Goal: Transaction & Acquisition: Purchase product/service

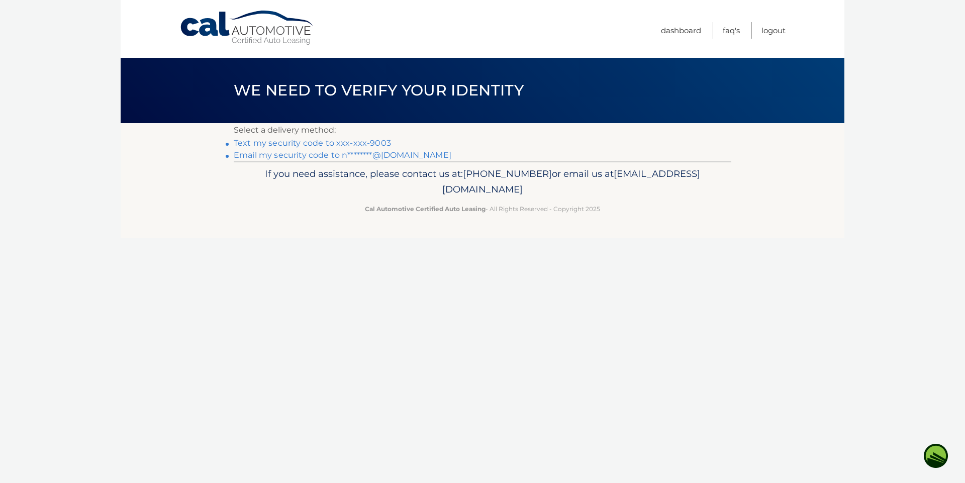
click at [375, 146] on link "Text my security code to xxx-xxx-9003" at bounding box center [312, 143] width 157 height 10
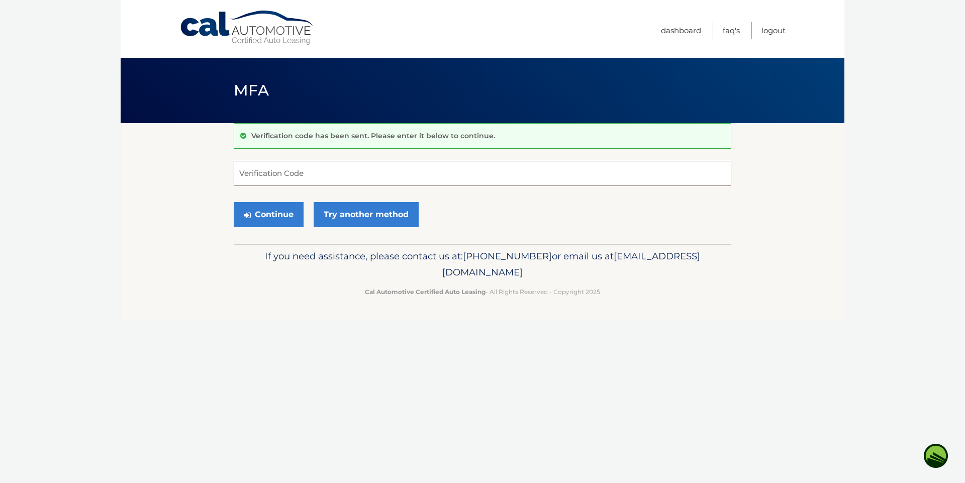
click at [258, 170] on input "Verification Code" at bounding box center [482, 173] width 497 height 25
type input "858318"
click at [257, 215] on button "Continue" at bounding box center [269, 214] width 70 height 25
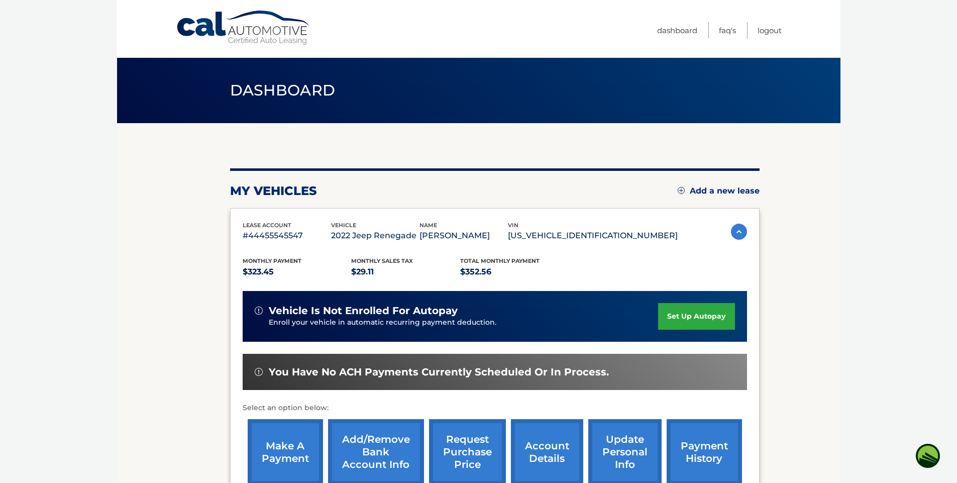
click at [282, 463] on link "make a payment" at bounding box center [285, 452] width 75 height 66
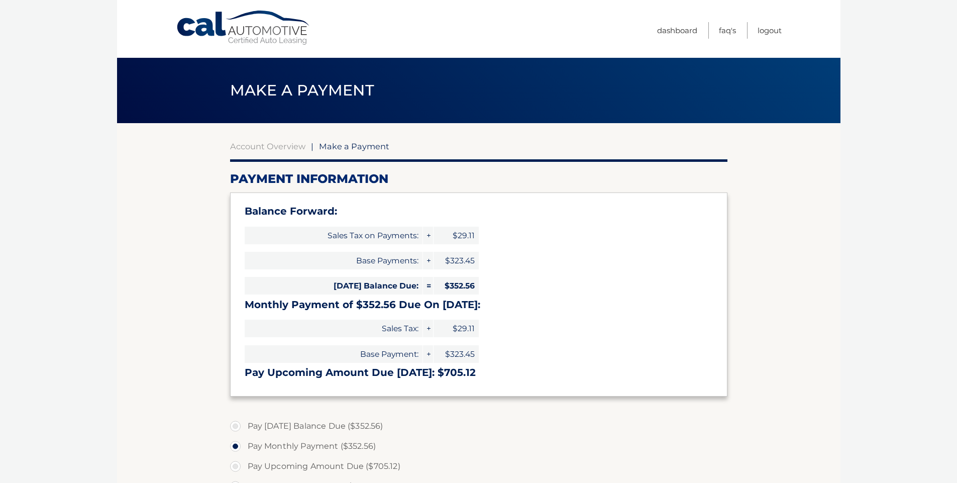
select select "NDVjOGE3YjMtMzgzYy00Y2IwLWFlOWQtMWUzMDEyNWIzN2I1"
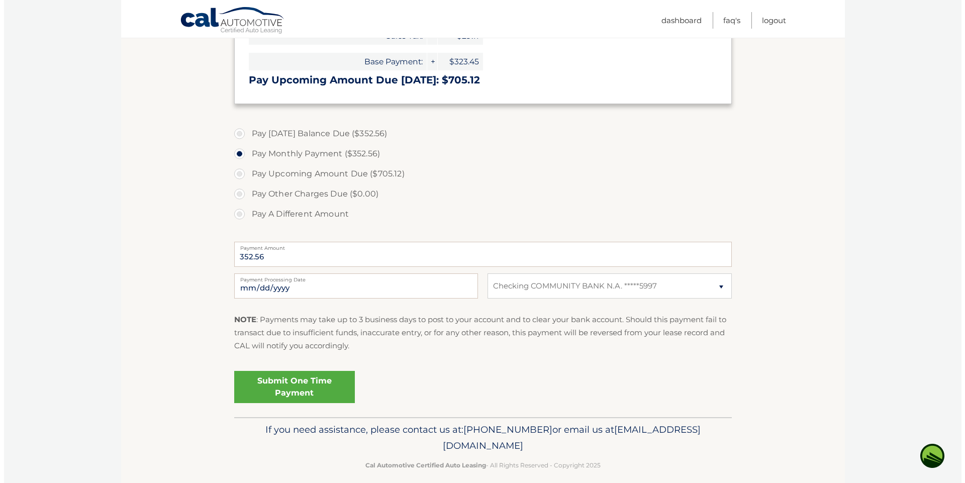
scroll to position [303, 0]
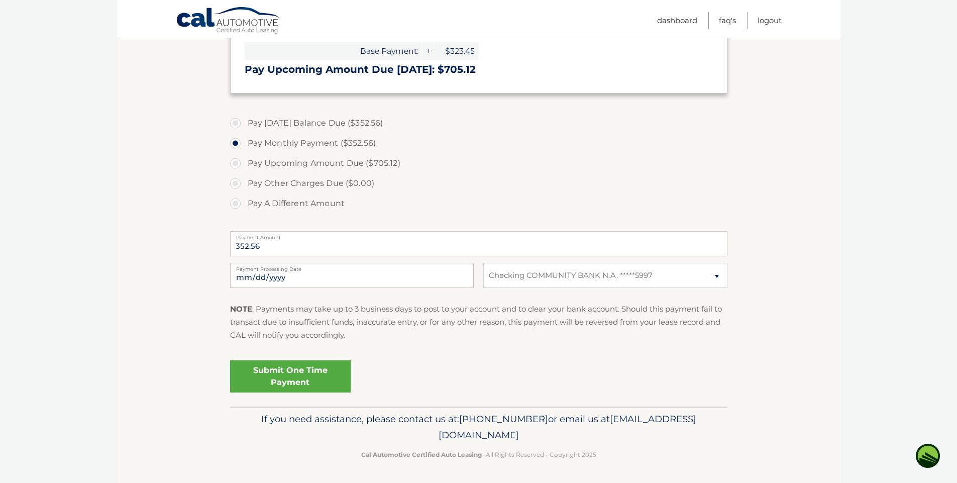
click at [286, 378] on link "Submit One Time Payment" at bounding box center [290, 376] width 121 height 32
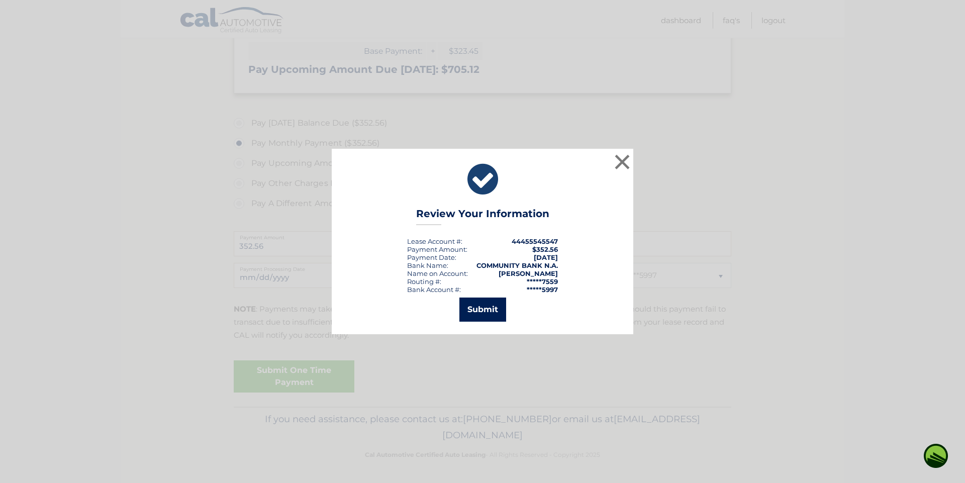
click at [473, 301] on button "Submit" at bounding box center [482, 309] width 47 height 24
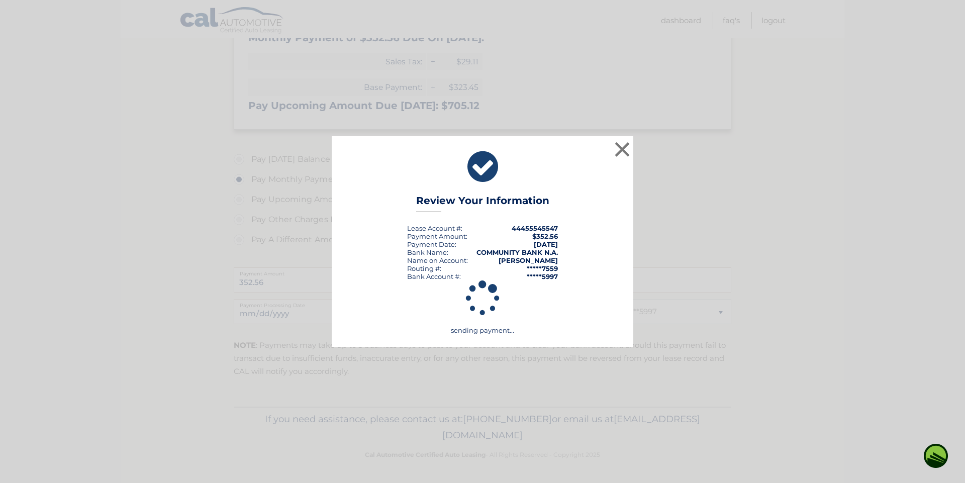
scroll to position [267, 0]
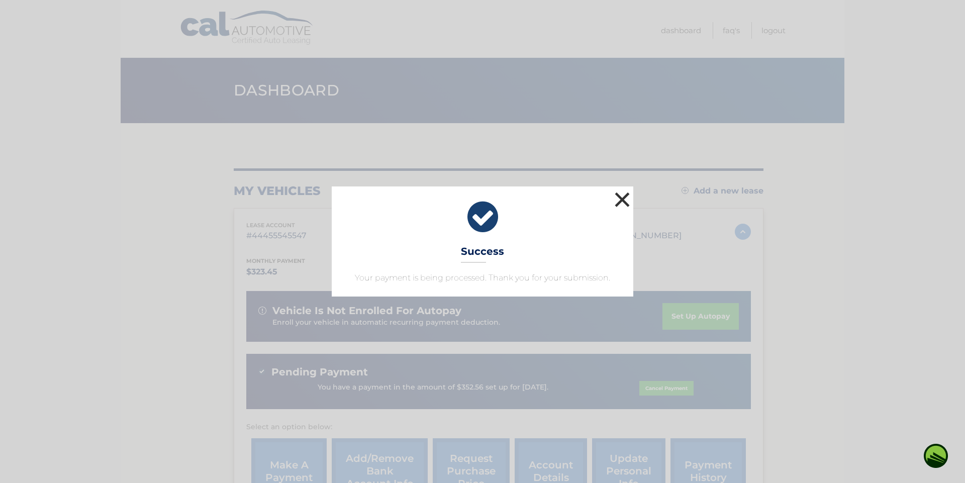
click at [628, 202] on button "×" at bounding box center [622, 199] width 20 height 20
